Goal: Information Seeking & Learning: Learn about a topic

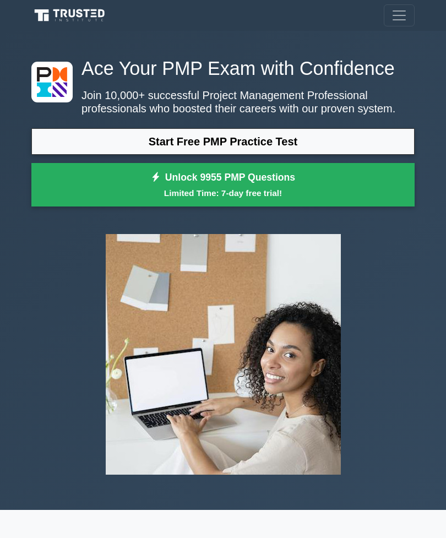
click at [272, 155] on link "Start Free PMP Practice Test" at bounding box center [222, 141] width 383 height 26
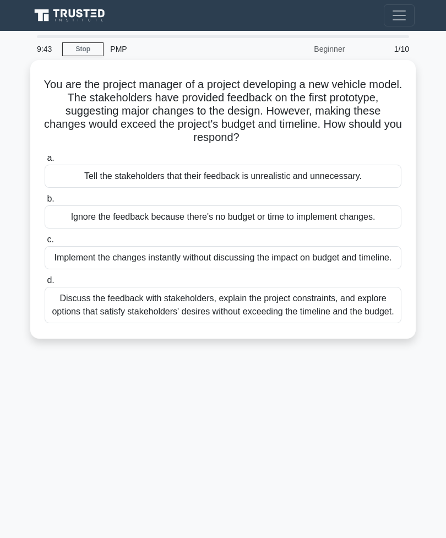
click at [251, 323] on div "Discuss the feedback with stakeholders, explain the project constraints, and ex…" at bounding box center [223, 305] width 357 height 36
click at [45, 284] on input "d. Discuss the feedback with stakeholders, explain the project constraints, and…" at bounding box center [45, 280] width 0 height 7
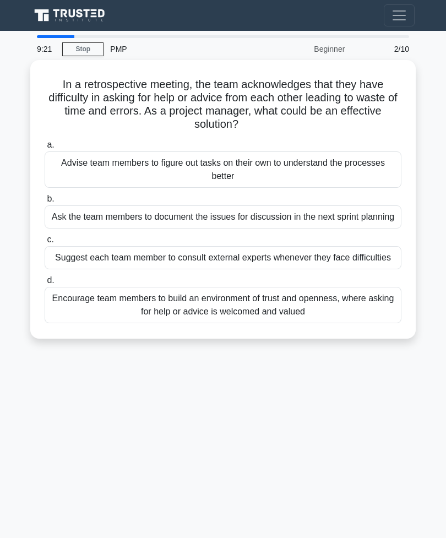
click at [297, 323] on div "Encourage team members to build an environment of trust and openness, where ask…" at bounding box center [223, 305] width 357 height 36
click at [45, 284] on input "d. Encourage team members to build an environment of trust and openness, where …" at bounding box center [45, 280] width 0 height 7
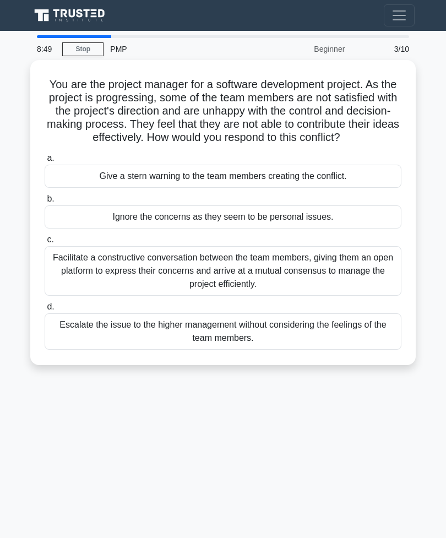
click at [272, 283] on div "Facilitate a constructive conversation between the team members, giving them an…" at bounding box center [223, 271] width 357 height 50
click at [45, 243] on input "c. Facilitate a constructive conversation between the team members, giving them…" at bounding box center [45, 239] width 0 height 7
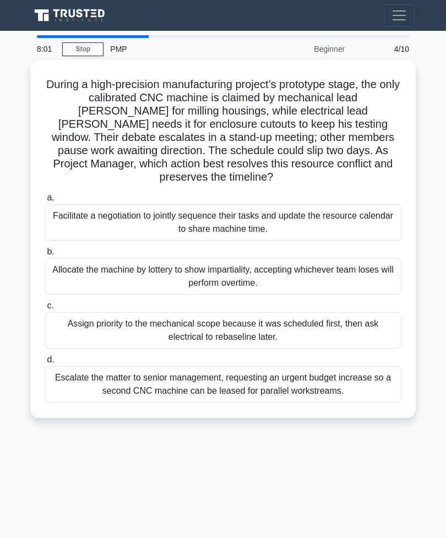
click at [294, 225] on div "Facilitate a negotiation to jointly sequence their tasks and update the resourc…" at bounding box center [223, 222] width 357 height 36
click at [45, 202] on input "a. Facilitate a negotiation to jointly sequence their tasks and update the reso…" at bounding box center [45, 197] width 0 height 7
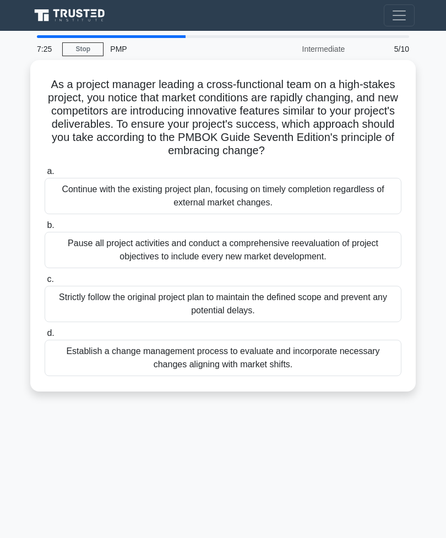
click at [253, 371] on div "Establish a change management process to evaluate and incorporate necessary cha…" at bounding box center [223, 358] width 357 height 36
click at [45, 337] on input "d. Establish a change management process to evaluate and incorporate necessary …" at bounding box center [45, 333] width 0 height 7
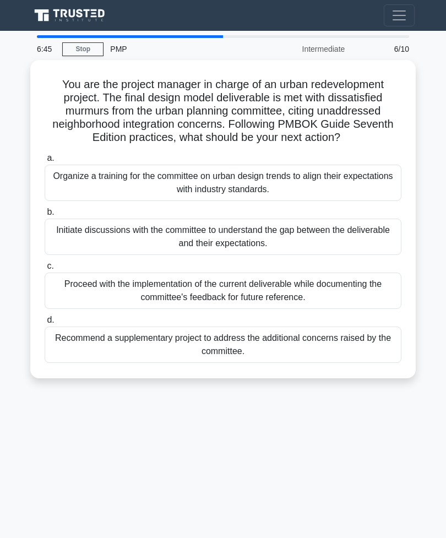
click at [237, 253] on div "Initiate discussions with the committee to understand the gap between the deliv…" at bounding box center [223, 237] width 357 height 36
click at [45, 216] on input "b. Initiate discussions with the committee to understand the gap between the de…" at bounding box center [45, 212] width 0 height 7
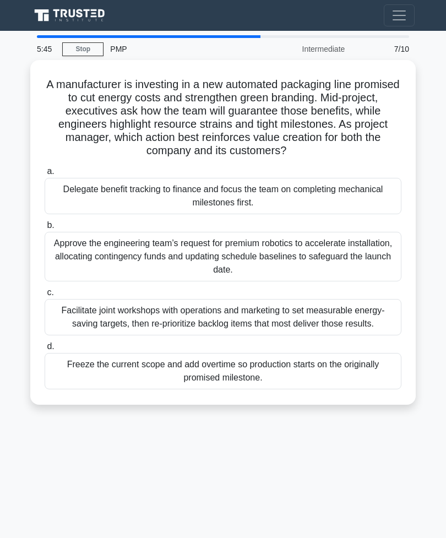
click at [236, 319] on div "Facilitate joint workshops with operations and marketing to set measurable ener…" at bounding box center [223, 317] width 357 height 36
click at [45, 296] on input "c. Facilitate joint workshops with operations and marketing to set measurable e…" at bounding box center [45, 292] width 0 height 7
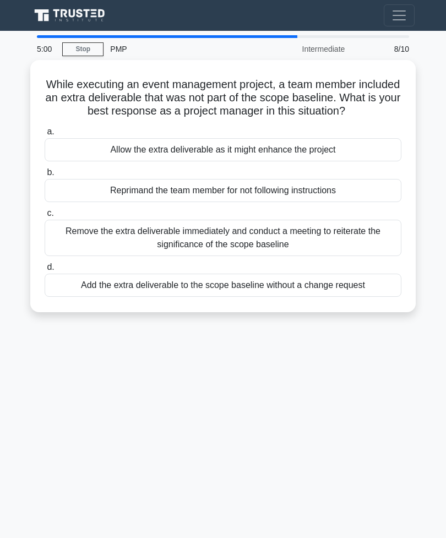
click at [279, 250] on div "Remove the extra deliverable immediately and conduct a meeting to reiterate the…" at bounding box center [223, 238] width 357 height 36
click at [45, 217] on input "c. Remove the extra deliverable immediately and conduct a meeting to reiterate …" at bounding box center [45, 213] width 0 height 7
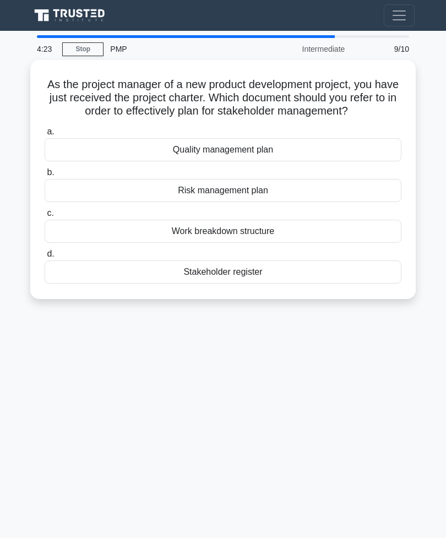
click at [253, 284] on div "Stakeholder register" at bounding box center [223, 272] width 357 height 23
click at [45, 258] on input "d. Stakeholder register" at bounding box center [45, 254] width 0 height 7
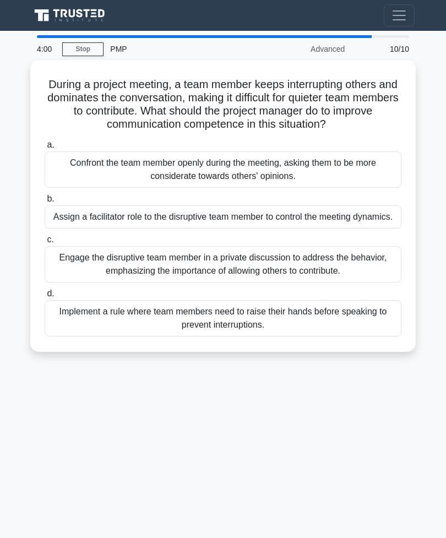
click at [295, 283] on div "Engage the disruptive team member in a private discussion to address the behavi…" at bounding box center [223, 264] width 357 height 36
click at [45, 243] on input "c. Engage the disruptive team member in a private discussion to address the beh…" at bounding box center [45, 239] width 0 height 7
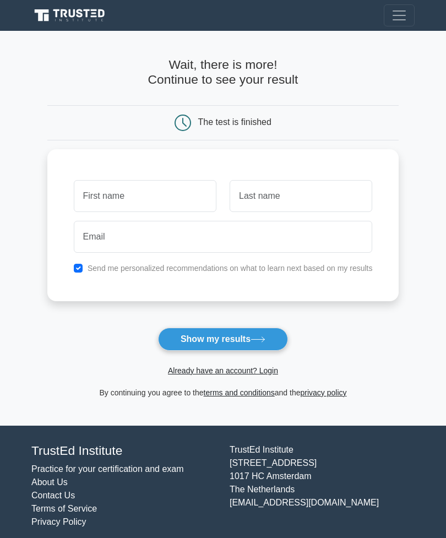
click at [162, 196] on input "text" at bounding box center [145, 196] width 143 height 32
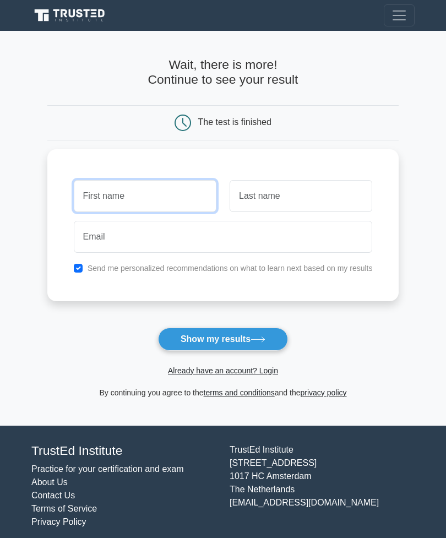
type input "[PERSON_NAME]"
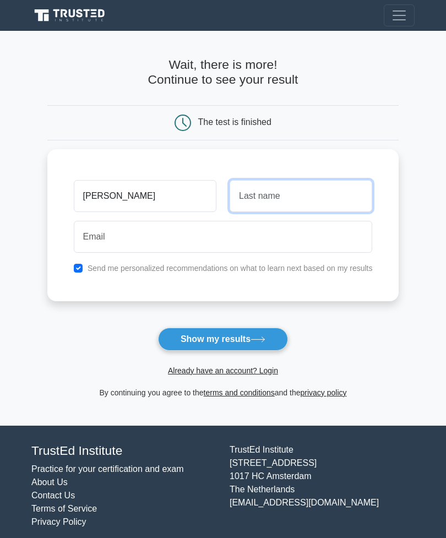
type input "[PERSON_NAME]"
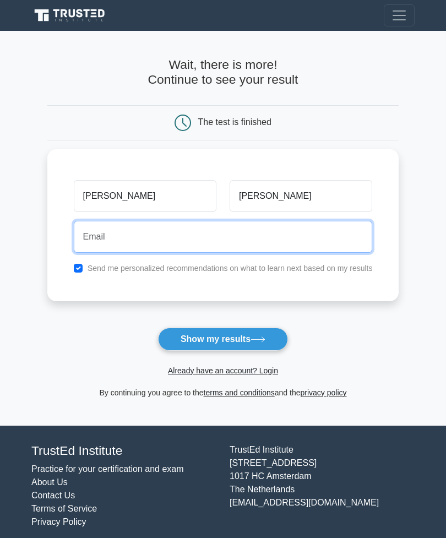
type input "k"
type input "[EMAIL_ADDRESS][DOMAIN_NAME]"
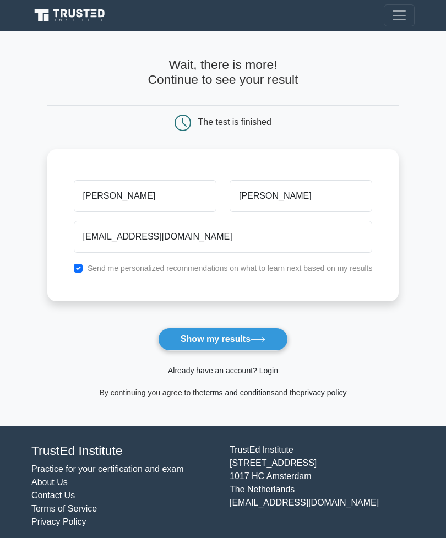
click at [243, 337] on button "Show my results" at bounding box center [223, 339] width 130 height 23
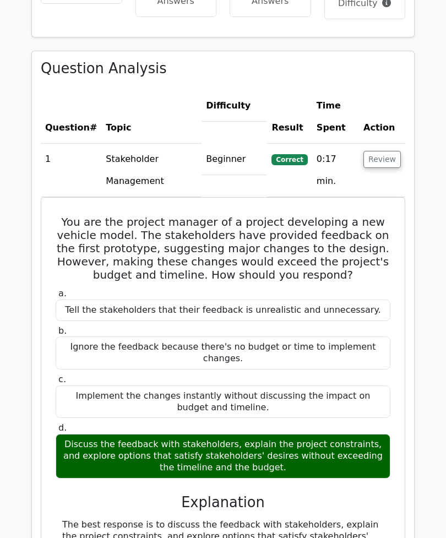
scroll to position [898, 0]
